Goal: Task Accomplishment & Management: Complete application form

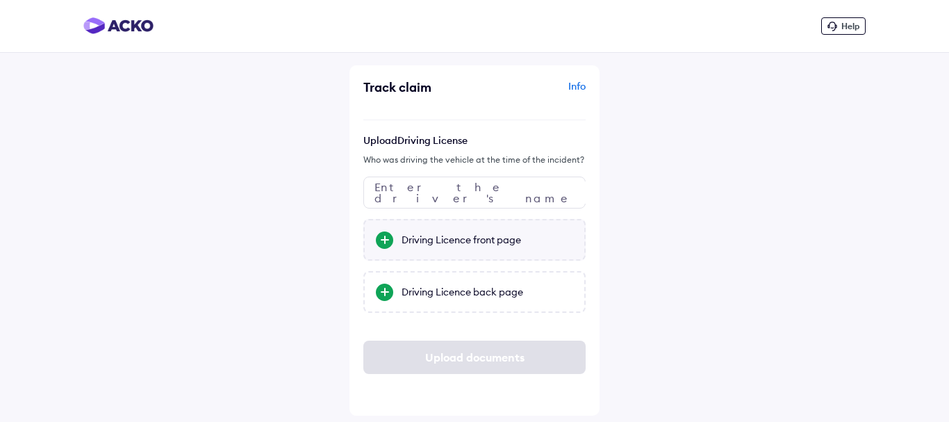
click at [459, 242] on div "Driving Licence front page" at bounding box center [487, 240] width 172 height 14
click at [0, 0] on input "Driving Licence front page" at bounding box center [0, 0] width 0 height 0
click at [481, 245] on div "Driving Licence front page" at bounding box center [487, 240] width 172 height 14
click at [0, 0] on input "Driving Licence front page" at bounding box center [0, 0] width 0 height 0
click at [475, 289] on div "Driving Licence back page" at bounding box center [487, 292] width 172 height 14
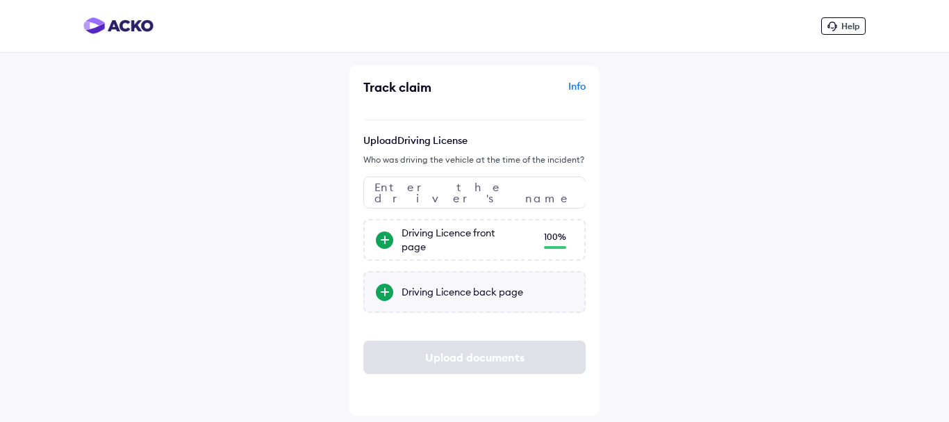
click at [0, 0] on input "Driving Licence back page" at bounding box center [0, 0] width 0 height 0
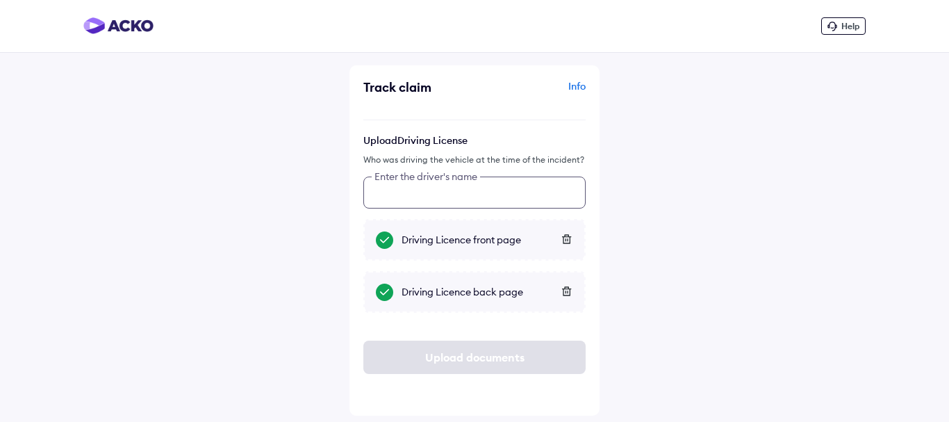
click at [422, 186] on input "text" at bounding box center [474, 192] width 222 height 32
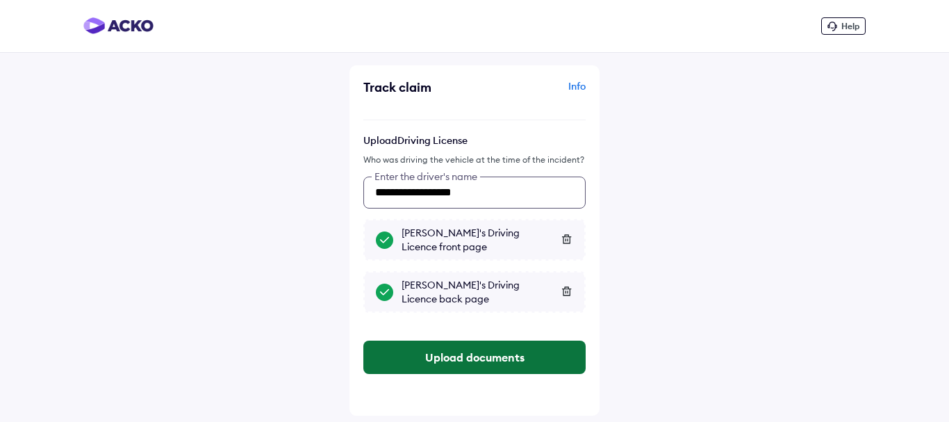
type input "**********"
click at [447, 352] on button "Upload documents" at bounding box center [474, 356] width 222 height 33
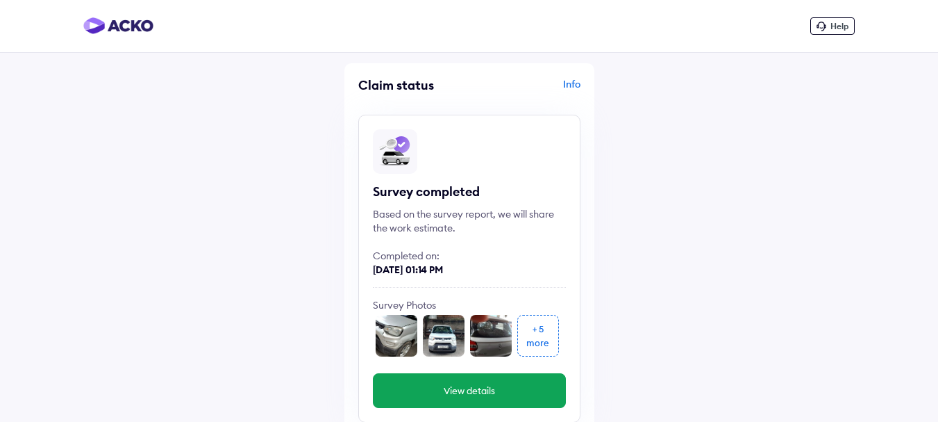
click at [449, 399] on button "View details" at bounding box center [469, 390] width 193 height 35
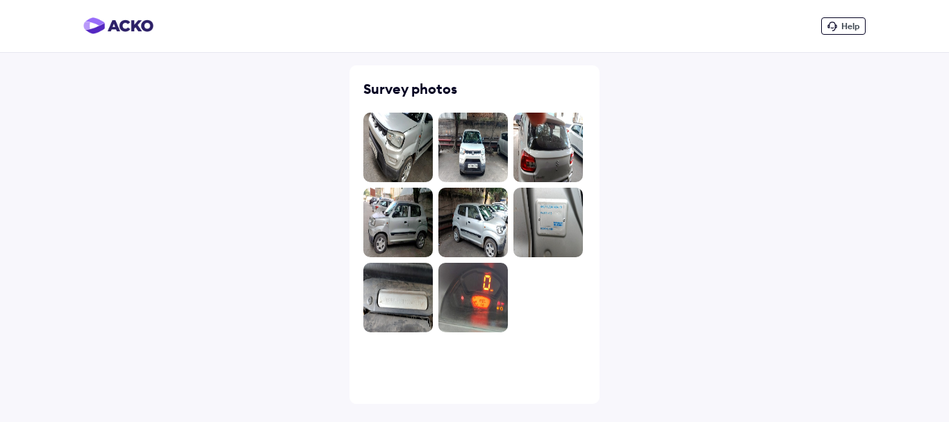
click at [394, 159] on img at bounding box center [397, 147] width 69 height 69
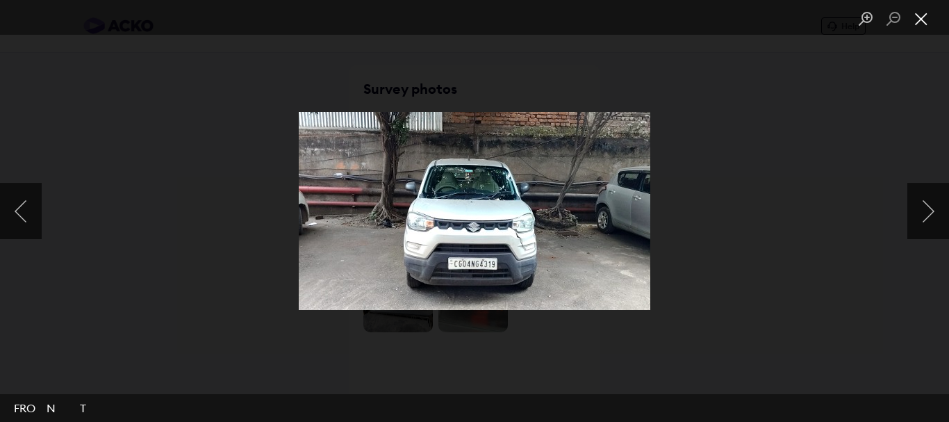
click at [917, 22] on button "Close lightbox" at bounding box center [921, 19] width 28 height 24
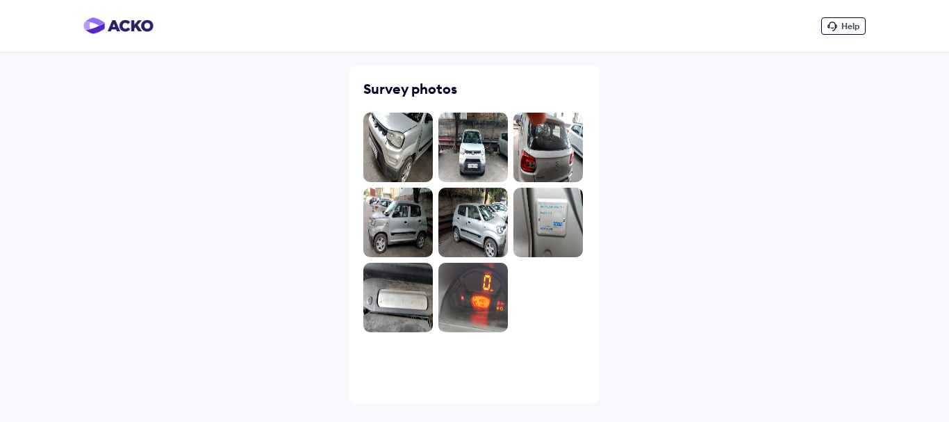
click at [773, 265] on div "Help Survey photos" at bounding box center [474, 211] width 949 height 422
